Goal: Information Seeking & Learning: Learn about a topic

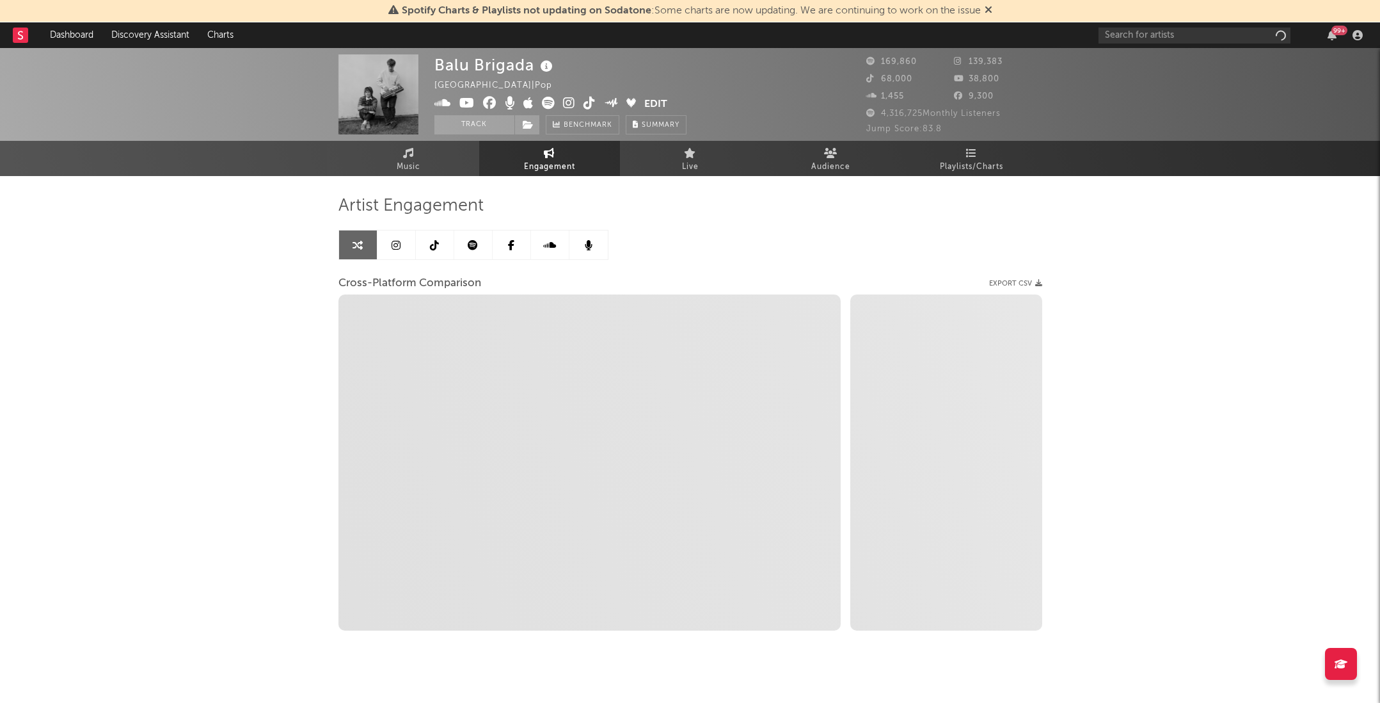
select select "1w"
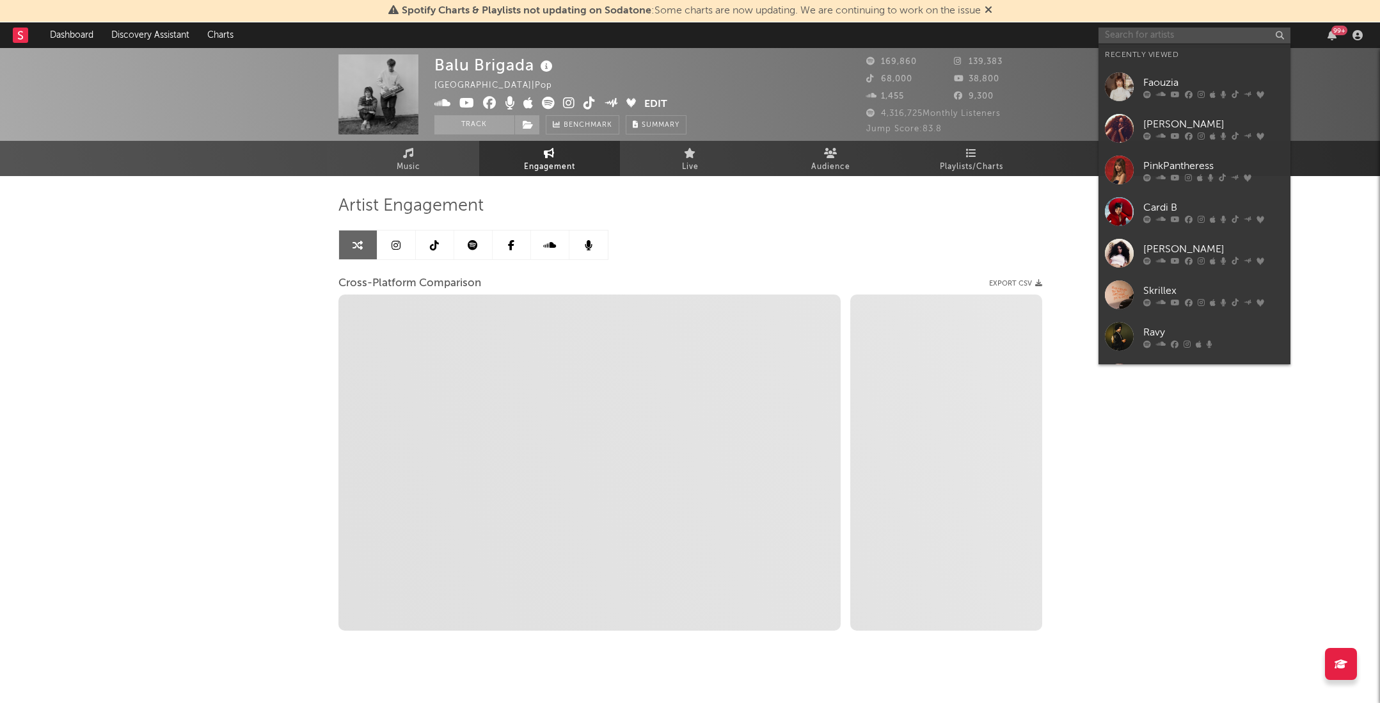
click at [1206, 40] on input "text" at bounding box center [1195, 36] width 192 height 16
click at [1193, 73] on link "Faouzia" at bounding box center [1195, 87] width 192 height 42
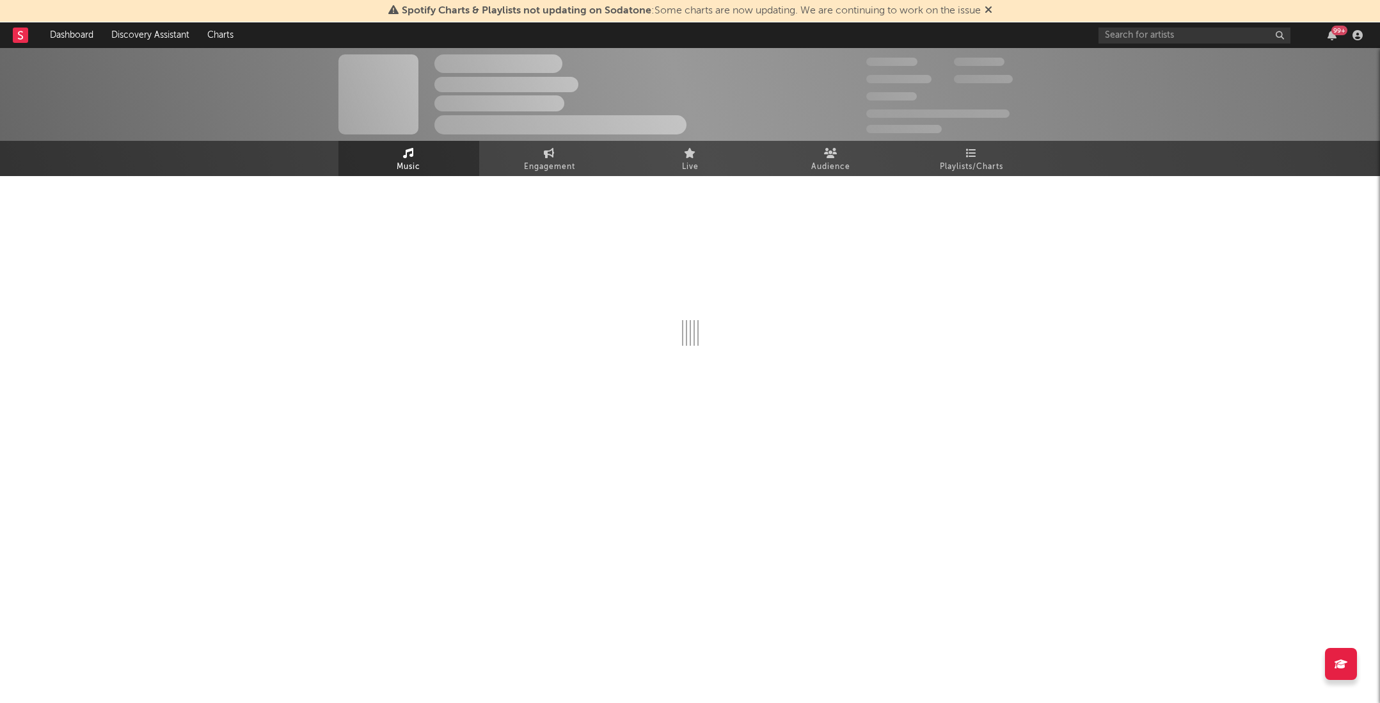
select select "6m"
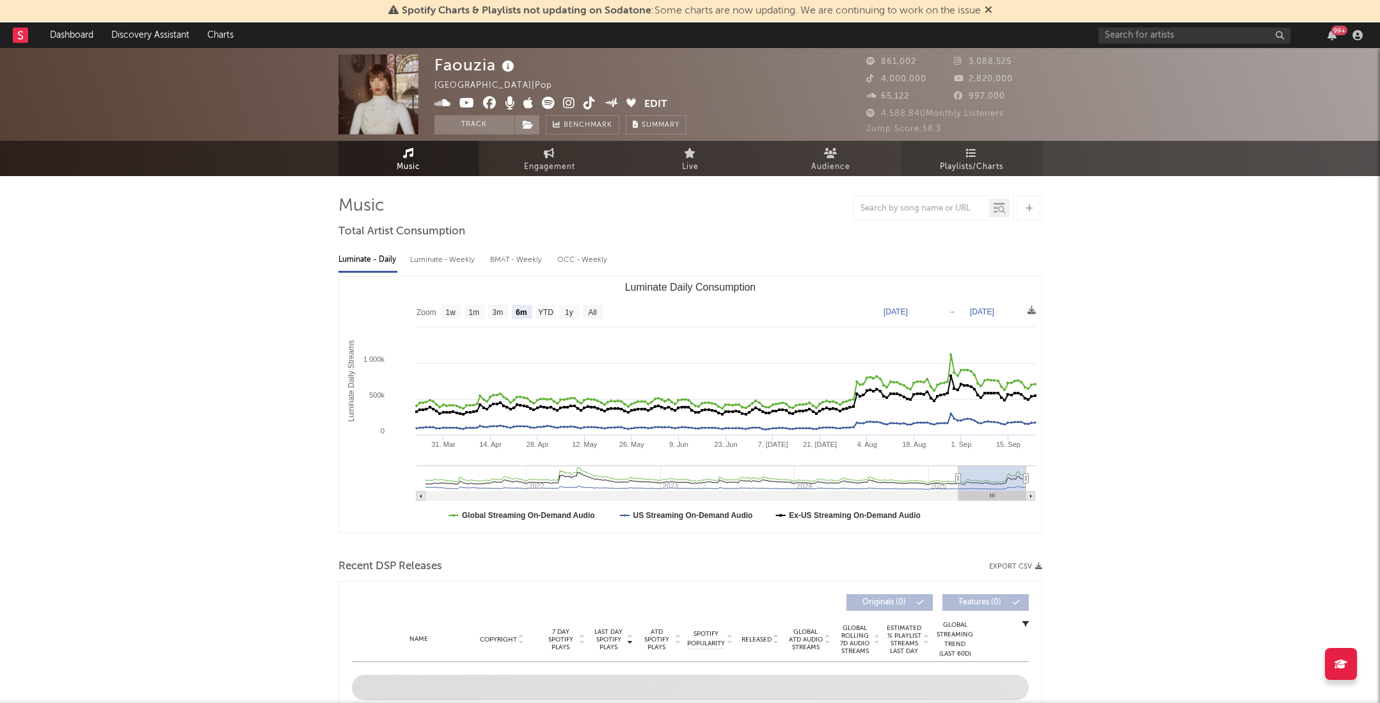
click at [991, 165] on span "Playlists/Charts" at bounding box center [971, 166] width 63 height 15
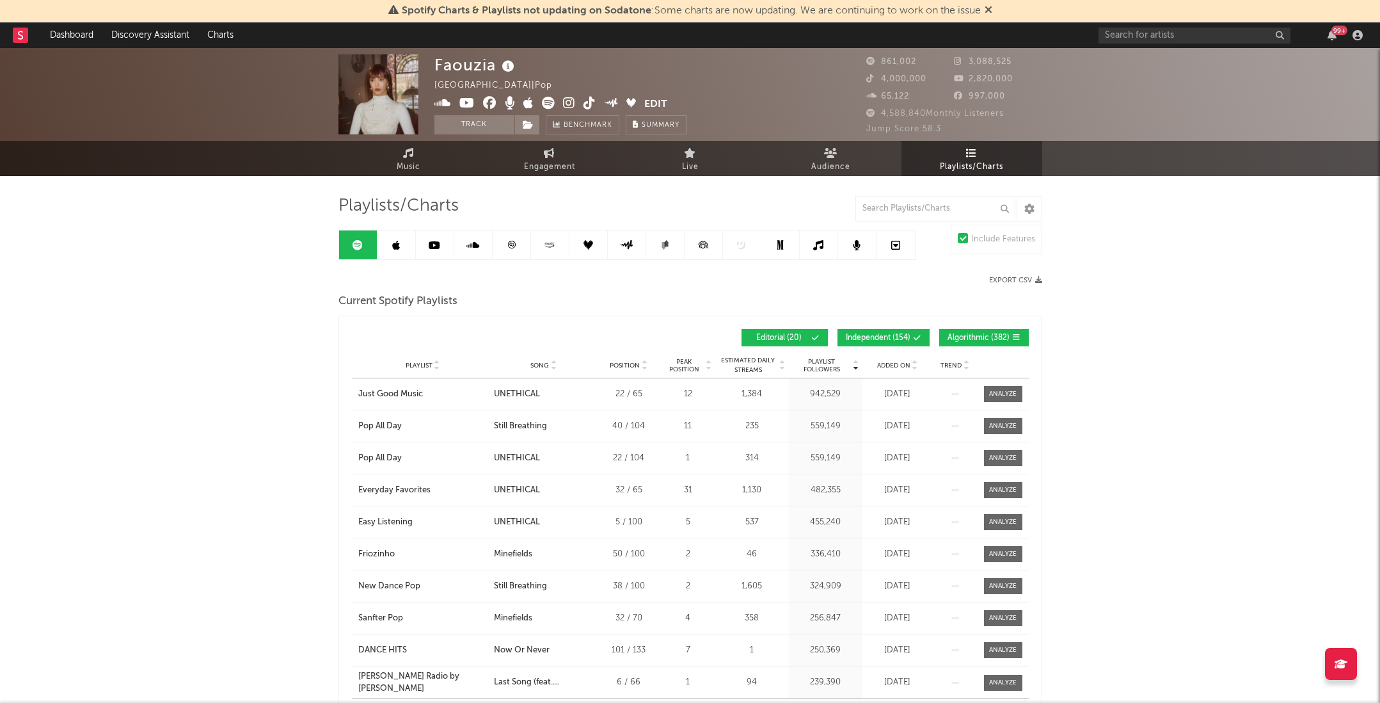
click at [895, 366] on span "Added On" at bounding box center [893, 366] width 33 height 8
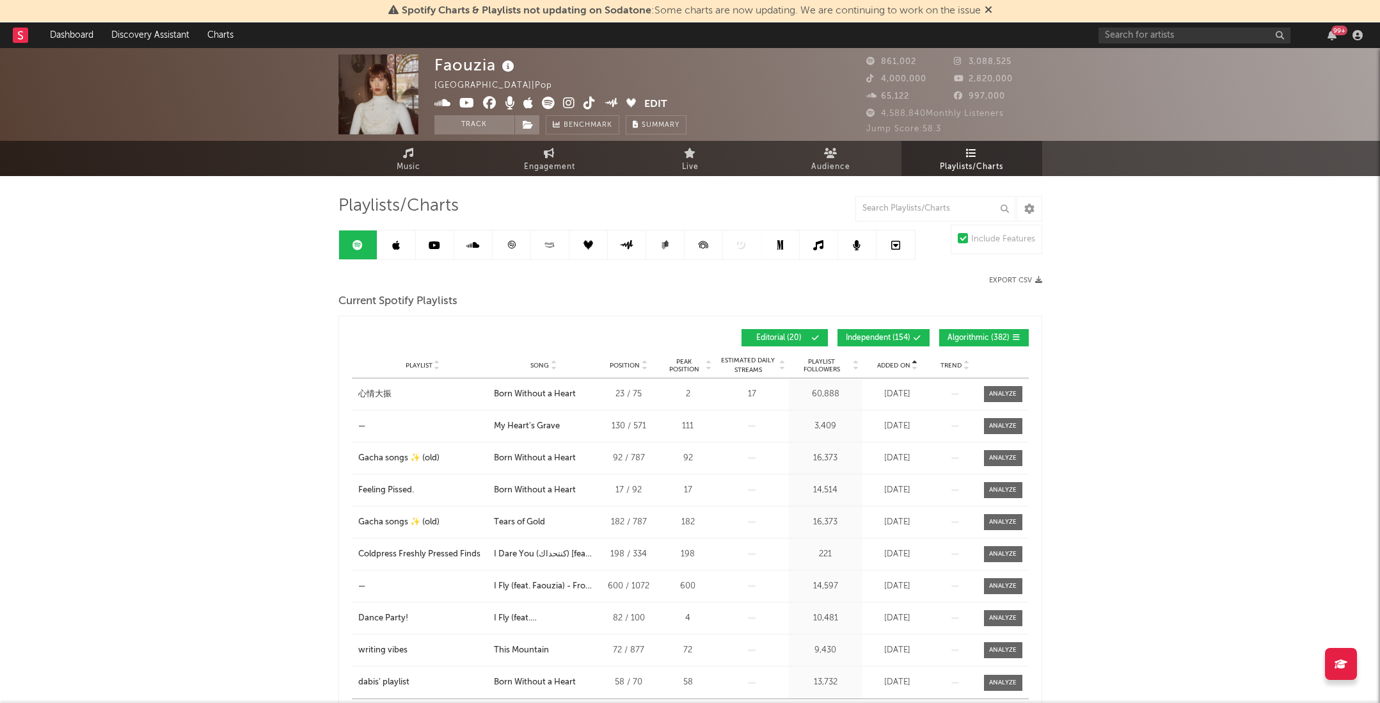
click at [895, 366] on span "Added On" at bounding box center [893, 366] width 33 height 8
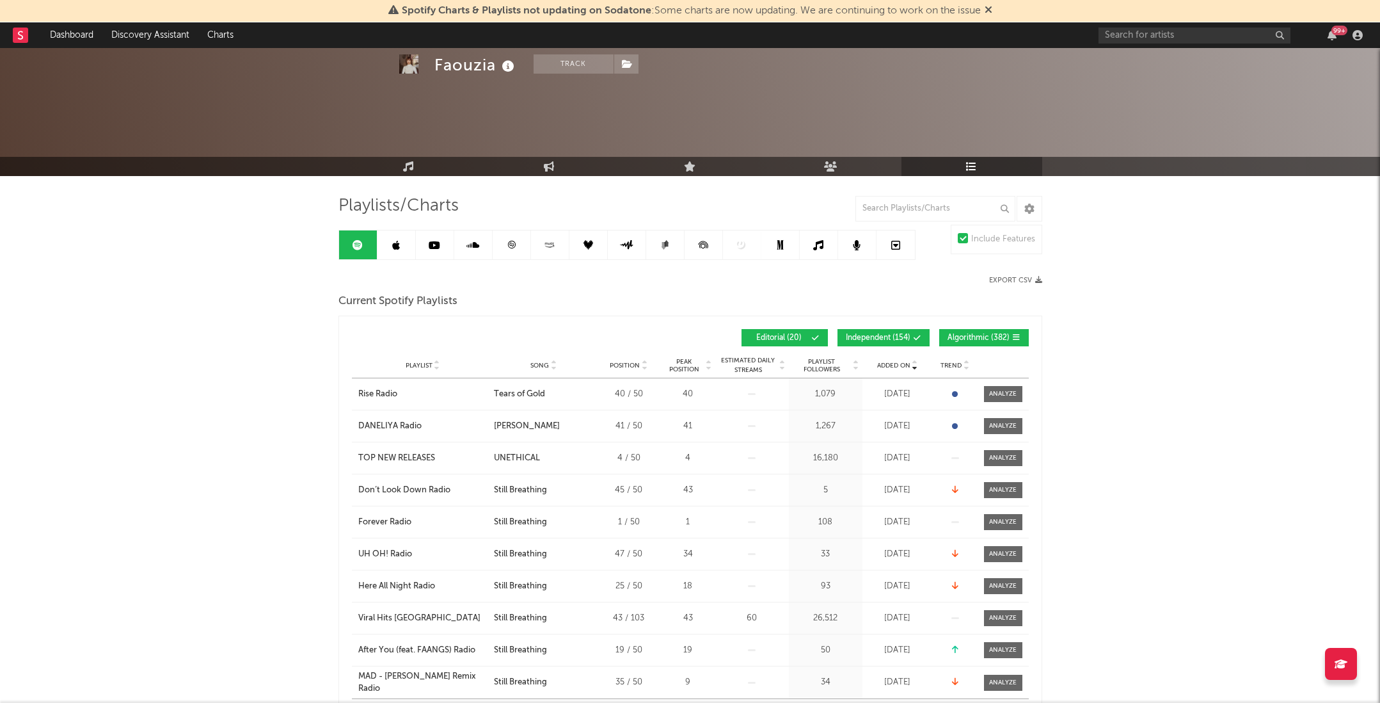
scroll to position [92, 0]
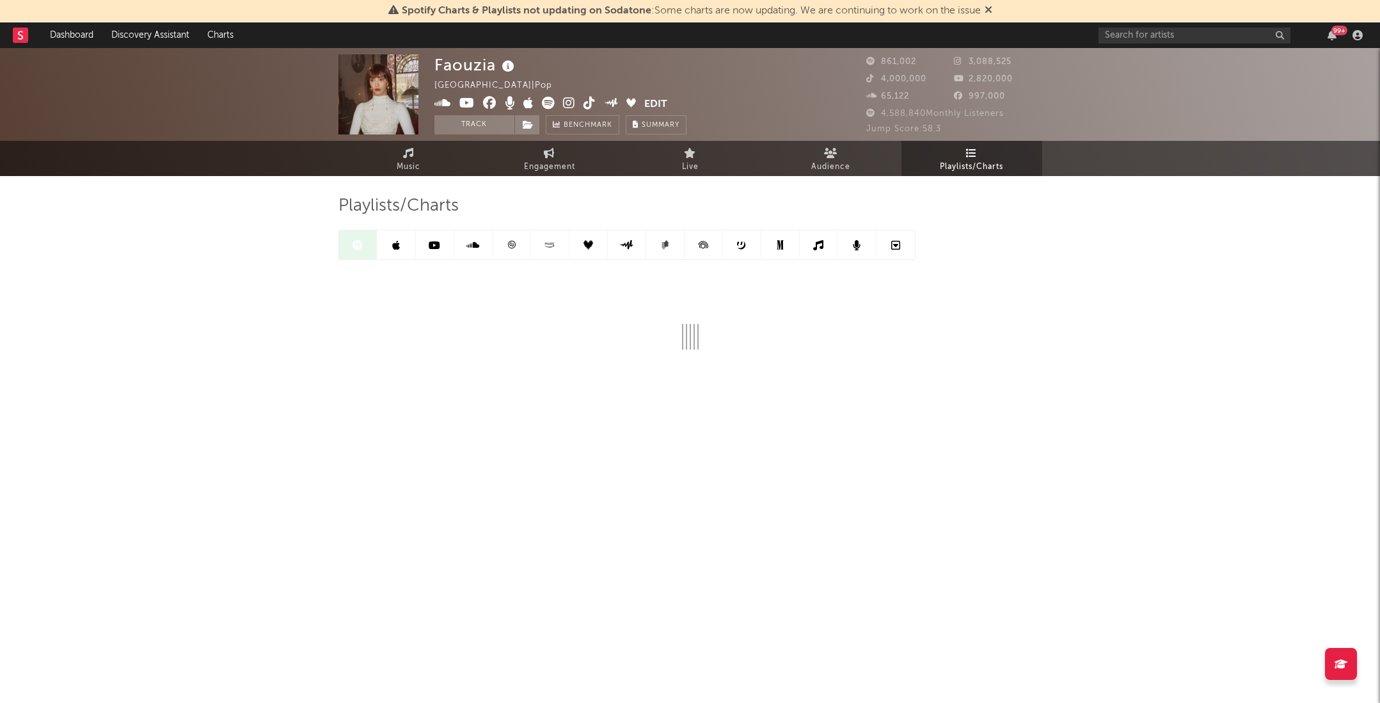
click at [1340, 28] on div "99 +" at bounding box center [1340, 31] width 16 height 10
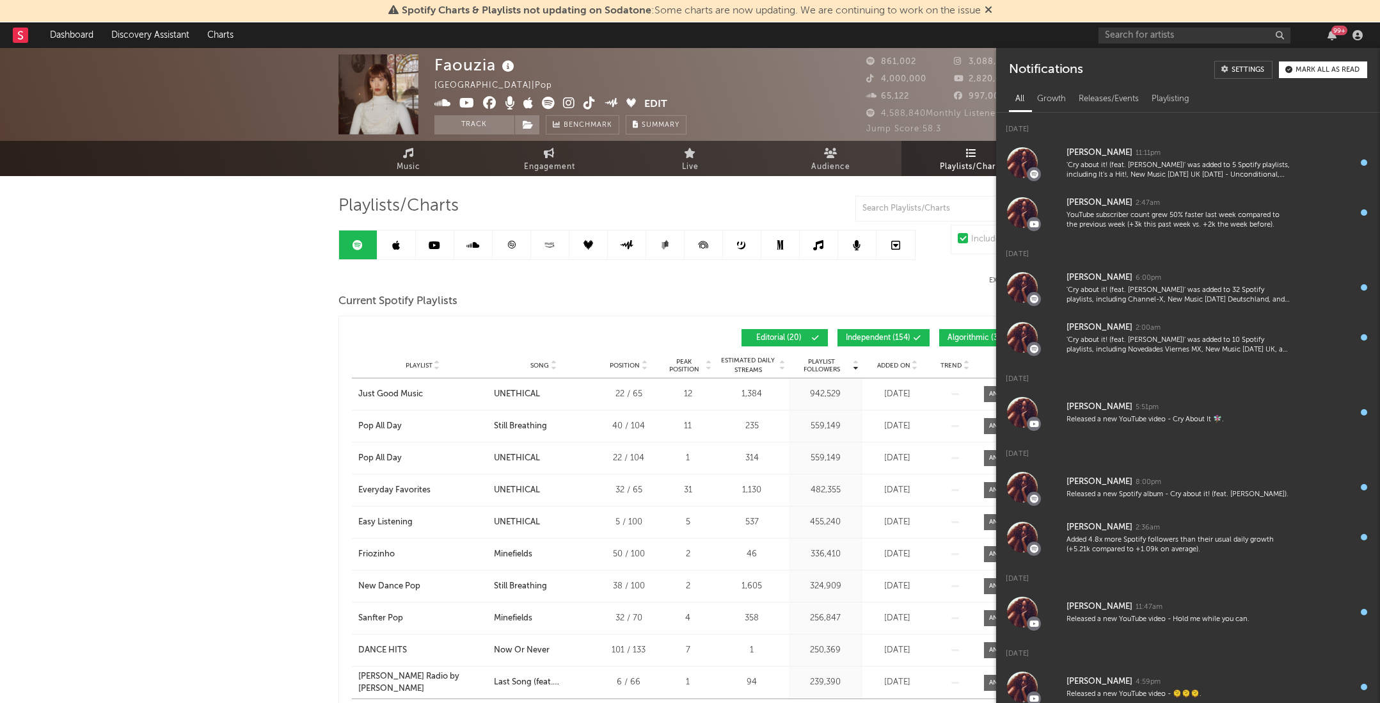
click at [1340, 28] on div "99 +" at bounding box center [1340, 31] width 16 height 10
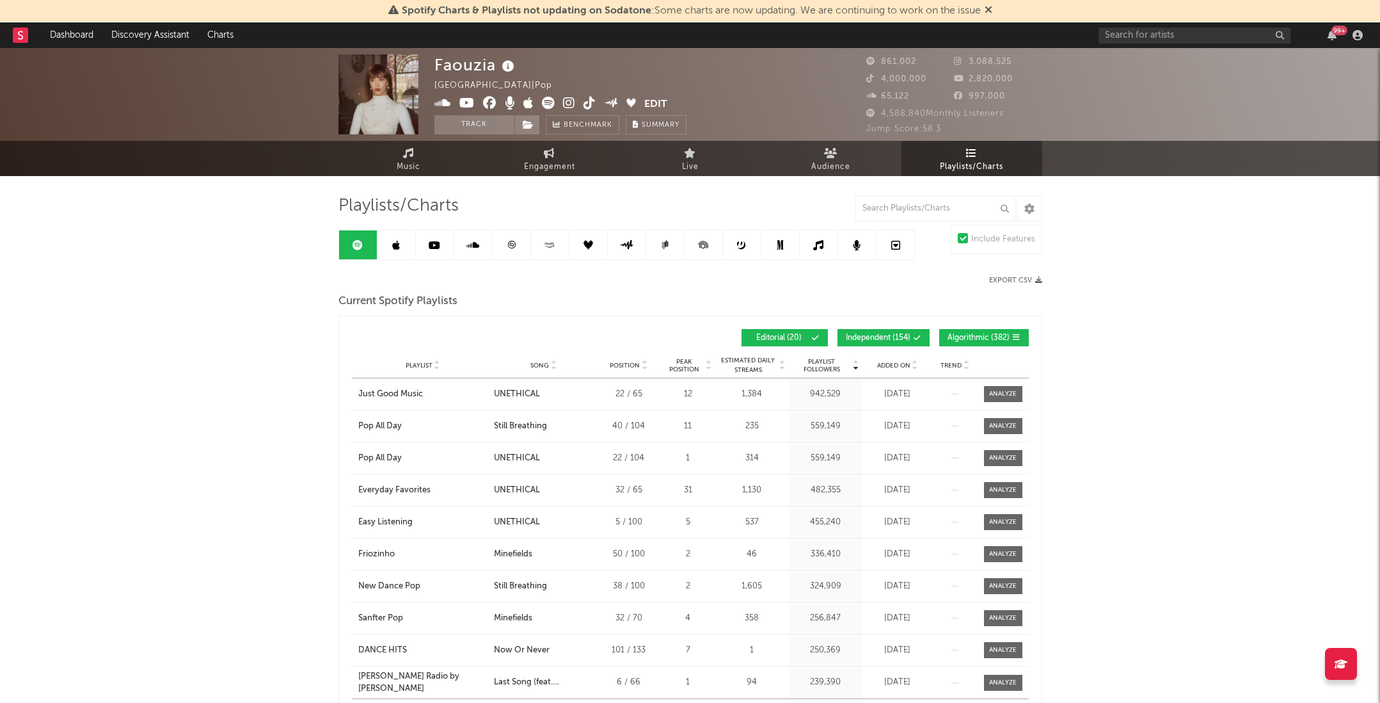
click at [891, 362] on span "Added On" at bounding box center [893, 366] width 33 height 8
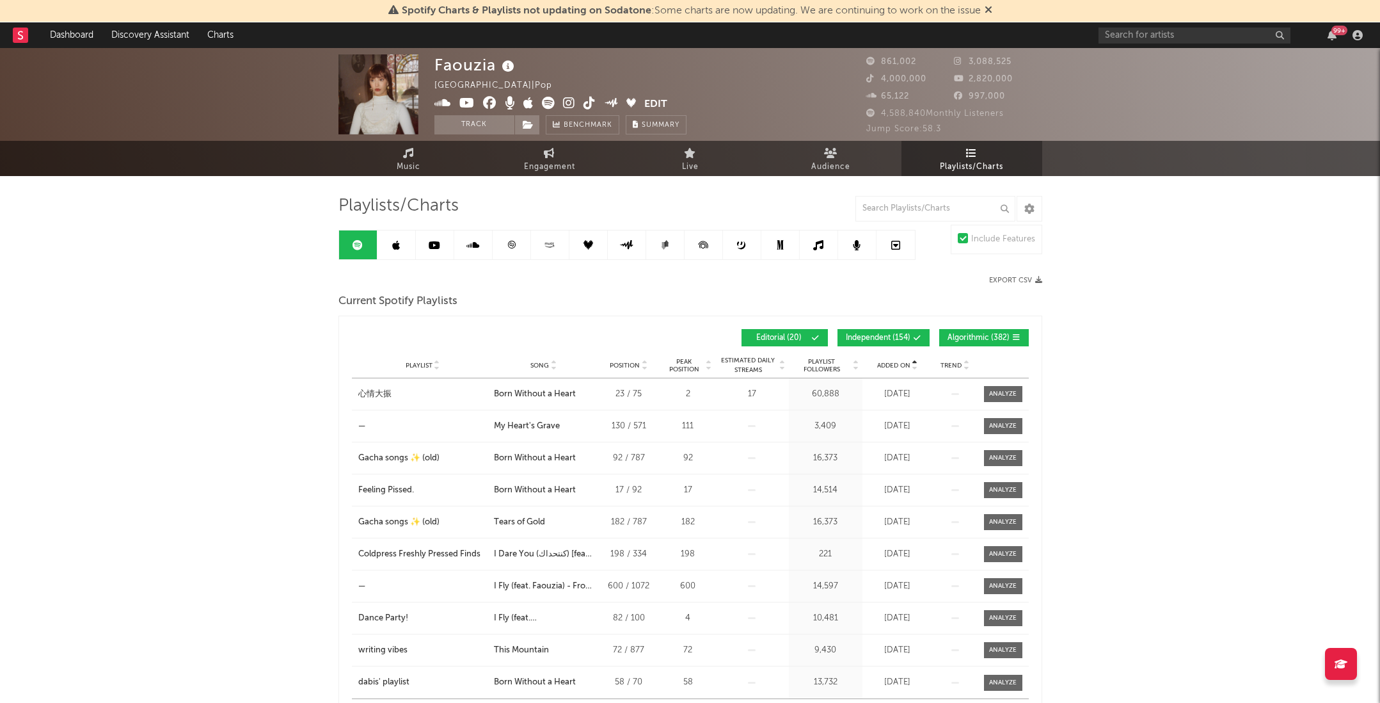
click at [891, 362] on span "Added On" at bounding box center [893, 366] width 33 height 8
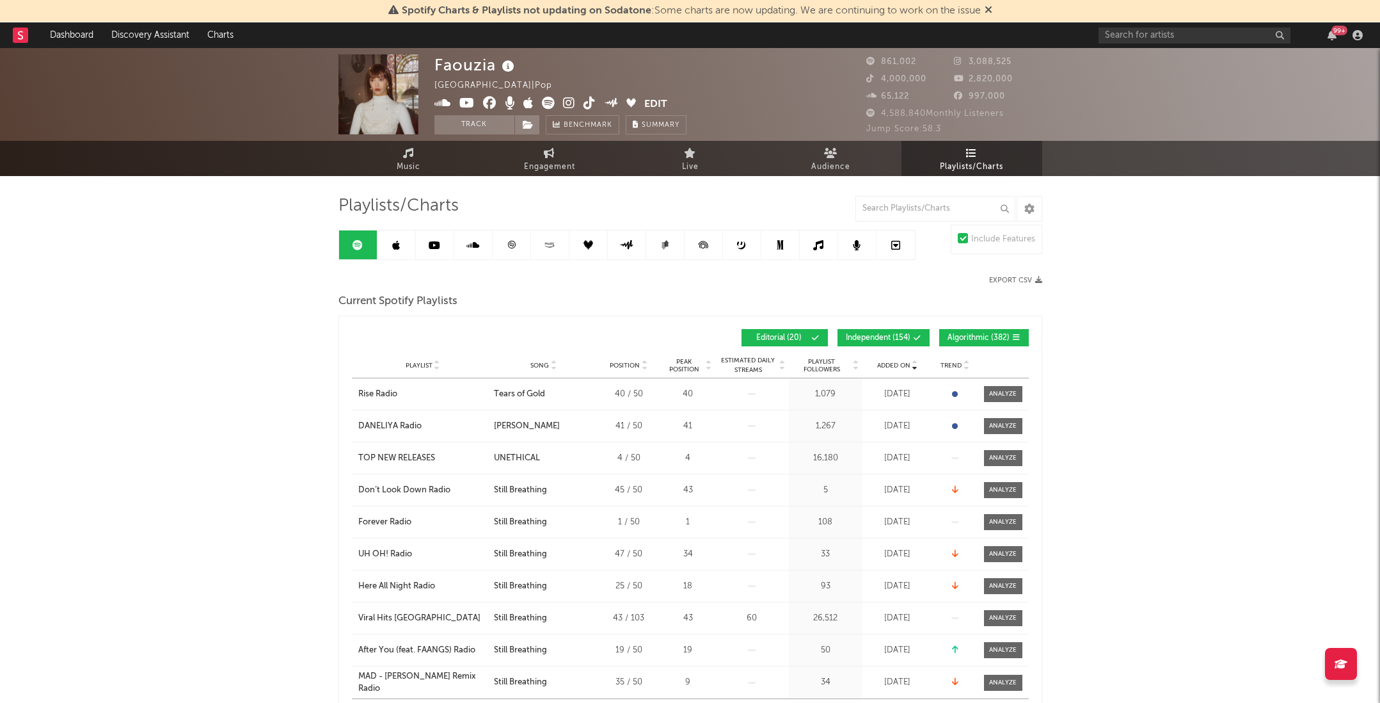
click at [399, 250] on link at bounding box center [397, 244] width 38 height 29
